Goal: Task Accomplishment & Management: Use online tool/utility

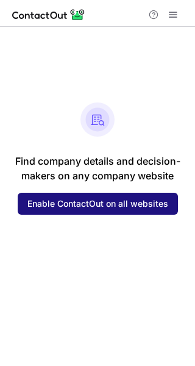
click at [117, 199] on span "Enable ContactOut on all websites" at bounding box center [97, 204] width 141 height 10
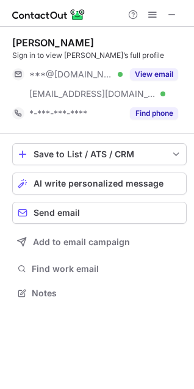
scroll to position [284, 194]
click at [175, 10] on span at bounding box center [172, 15] width 10 height 10
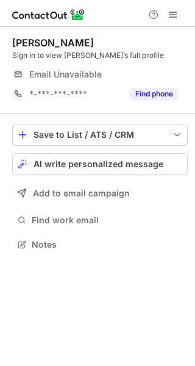
scroll to position [236, 195]
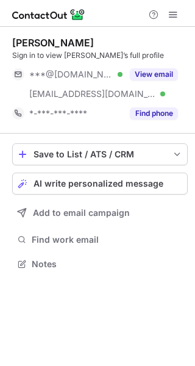
scroll to position [255, 195]
click at [116, 169] on div "Save to List / ATS / CRM List Select Lever Connect Greenhouse Connect Salesforc…" at bounding box center [99, 207] width 175 height 149
click at [116, 182] on span "AI write personalized message" at bounding box center [99, 183] width 130 height 10
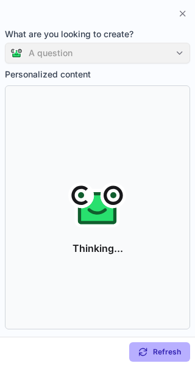
click at [176, 52] on div "A question" at bounding box center [97, 53] width 185 height 21
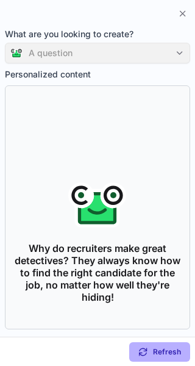
click at [180, 52] on div "A question" at bounding box center [97, 53] width 185 height 21
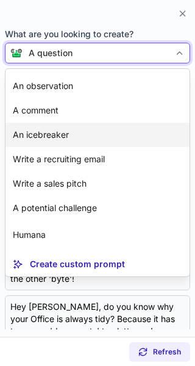
scroll to position [0, 0]
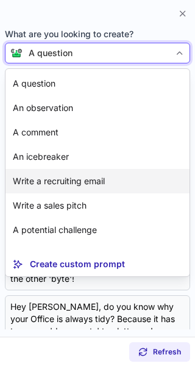
click at [143, 172] on article "Write a recruiting email" at bounding box center [97, 181] width 184 height 24
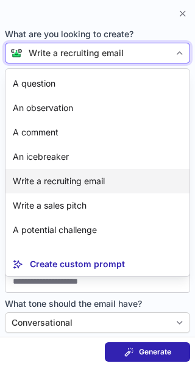
scroll to position [22, 0]
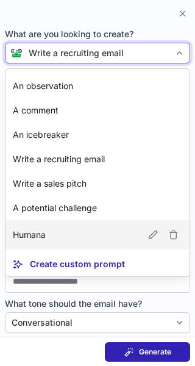
click at [75, 238] on article "Humana" at bounding box center [97, 234] width 184 height 29
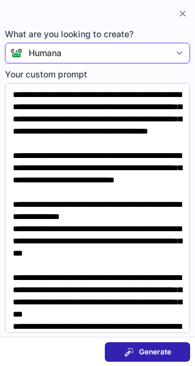
click at [156, 347] on span "Generate" at bounding box center [155, 352] width 32 height 10
